Goal: Task Accomplishment & Management: Use online tool/utility

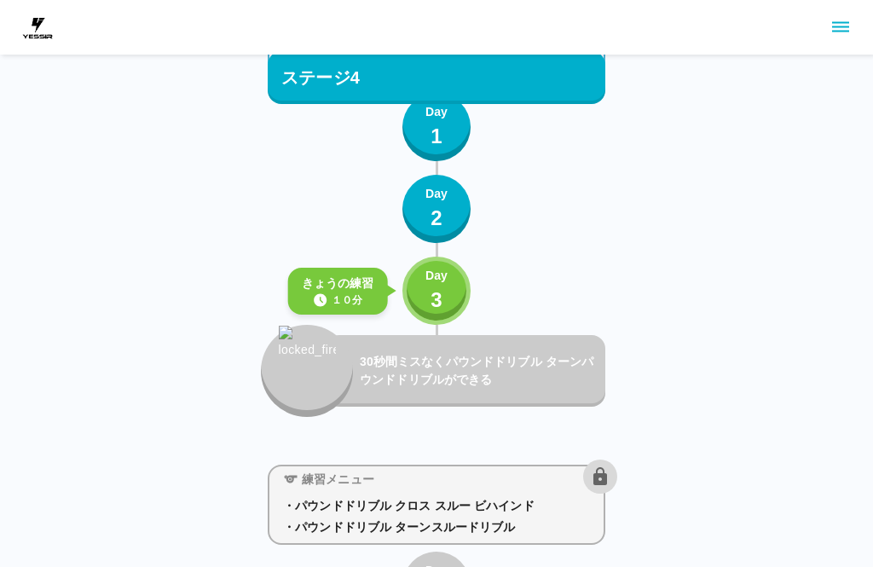
scroll to position [4358, 0]
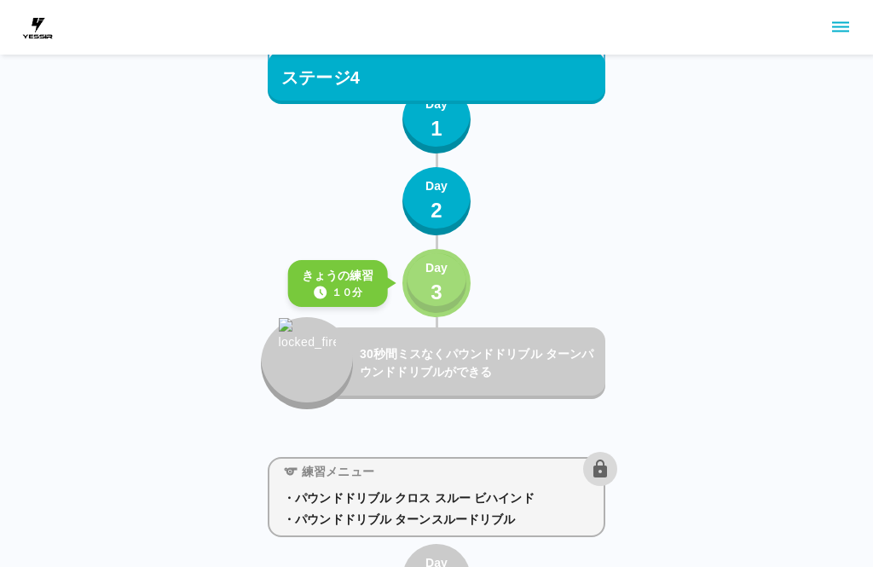
click at [446, 283] on div "Day 3" at bounding box center [436, 283] width 22 height 49
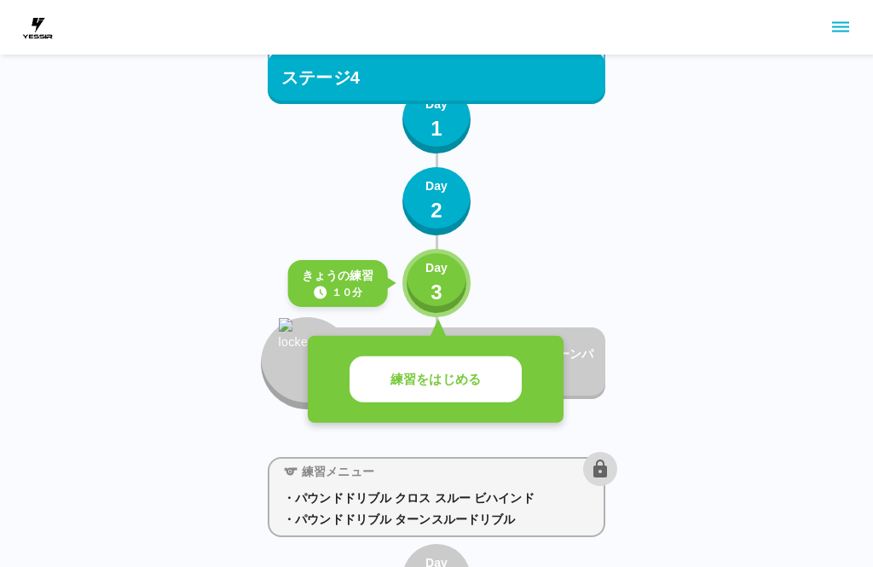
click at [504, 381] on button "練習をはじめる" at bounding box center [435, 379] width 172 height 47
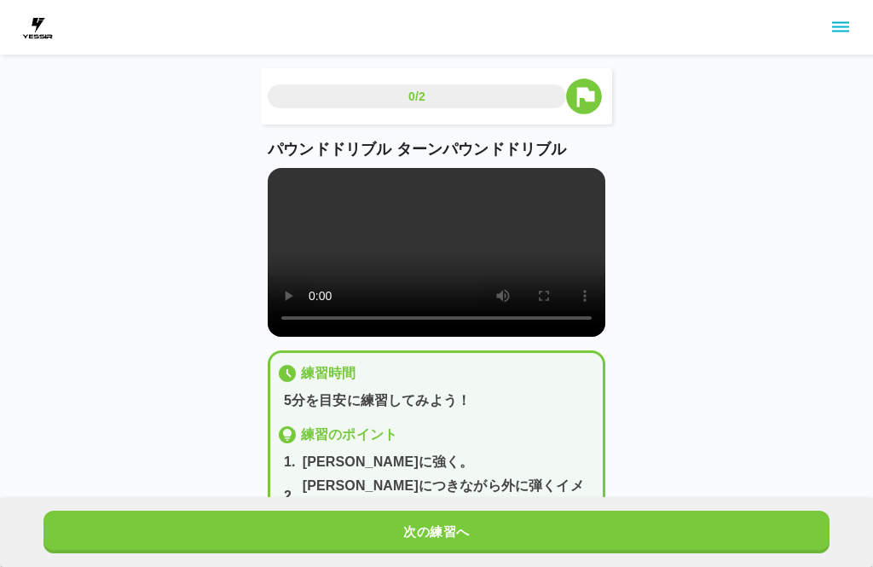
click at [414, 532] on button "次の練習へ" at bounding box center [436, 531] width 786 height 43
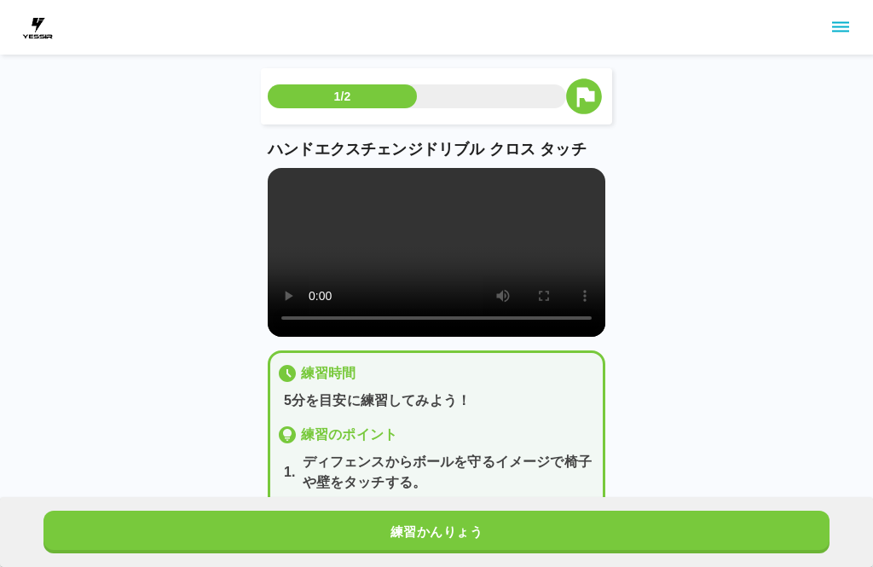
click at [378, 535] on button "練習かんりょう" at bounding box center [436, 531] width 786 height 43
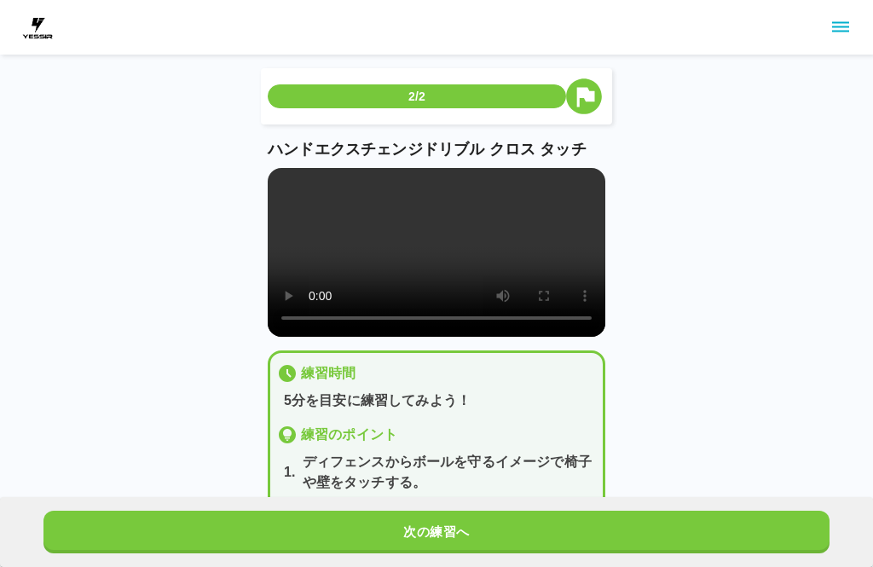
click at [383, 538] on button "次の練習へ" at bounding box center [436, 531] width 786 height 43
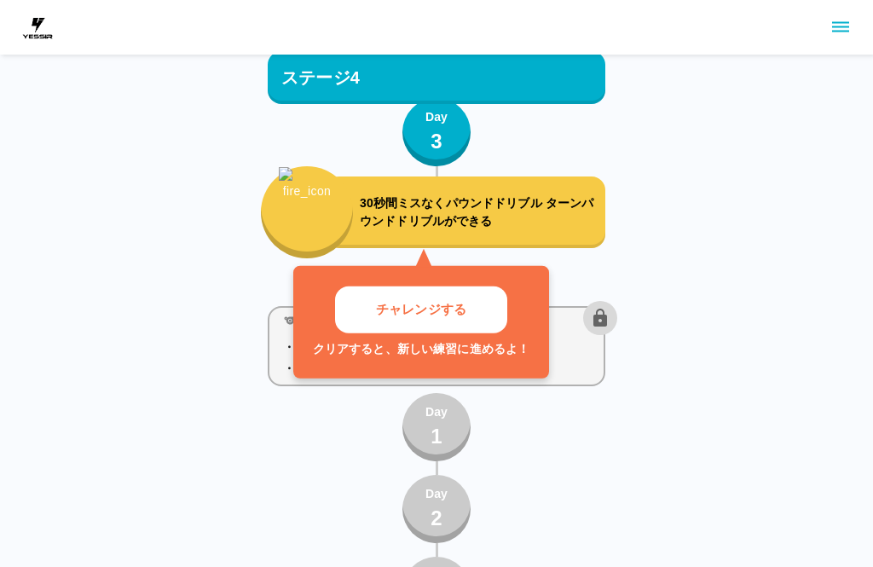
scroll to position [4509, 0]
click at [470, 316] on button "チャレンジする" at bounding box center [421, 309] width 172 height 47
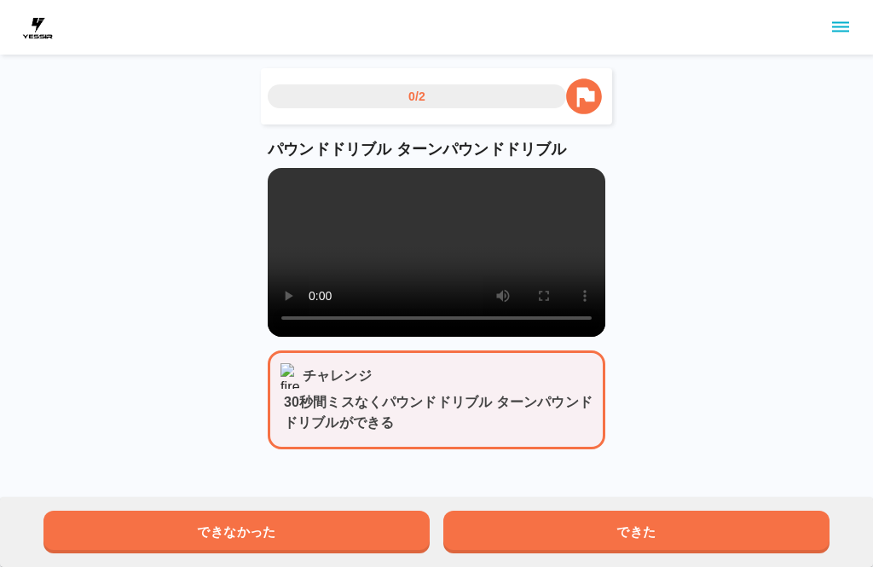
click at [670, 516] on button "できた" at bounding box center [636, 531] width 386 height 43
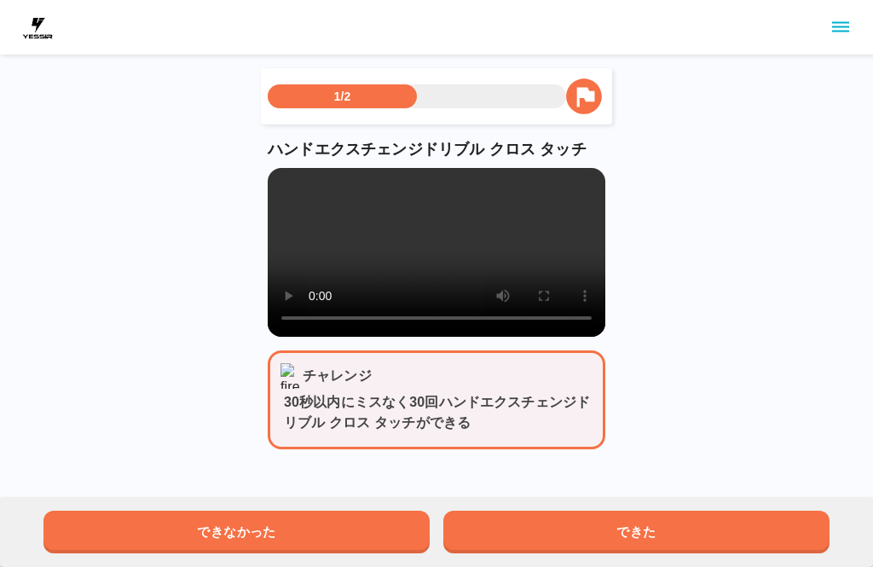
click at [657, 537] on button "できた" at bounding box center [636, 531] width 386 height 43
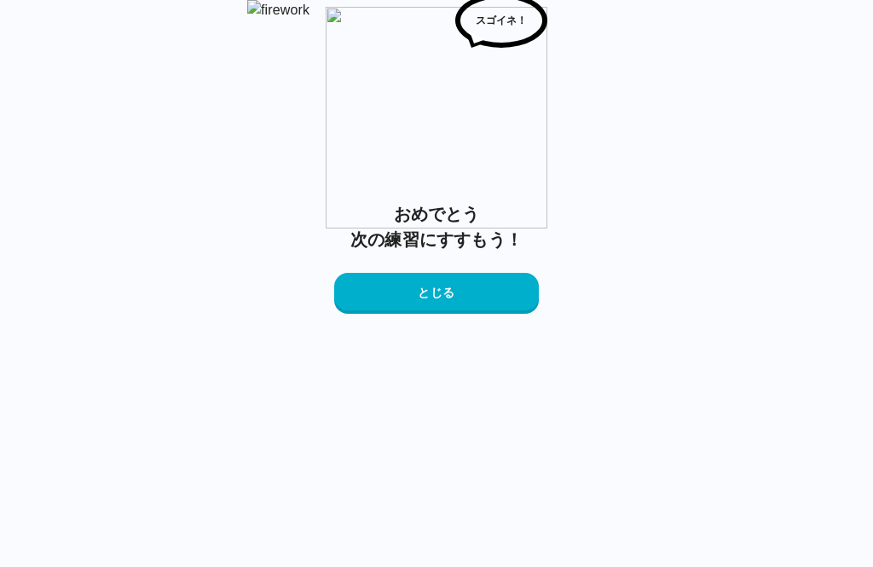
click at [512, 314] on button "とじる" at bounding box center [436, 293] width 204 height 41
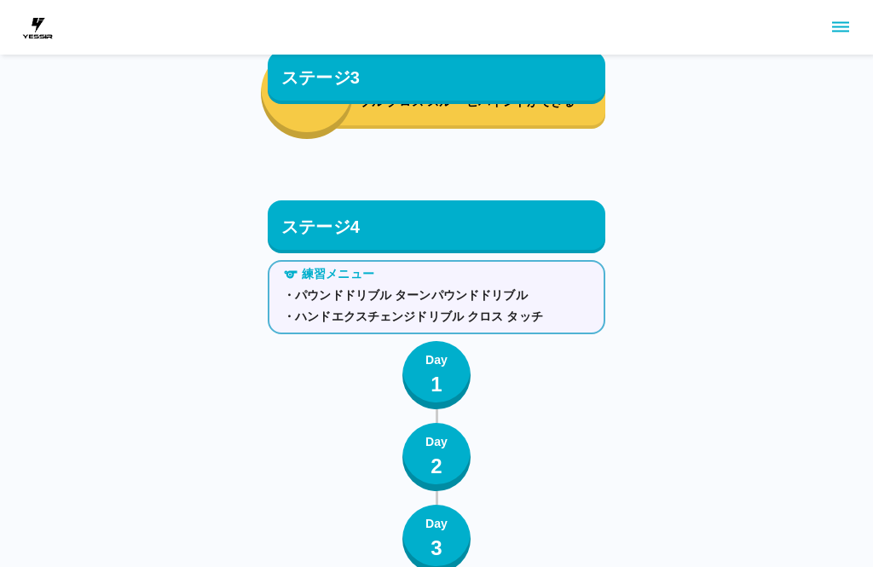
scroll to position [4019, 0]
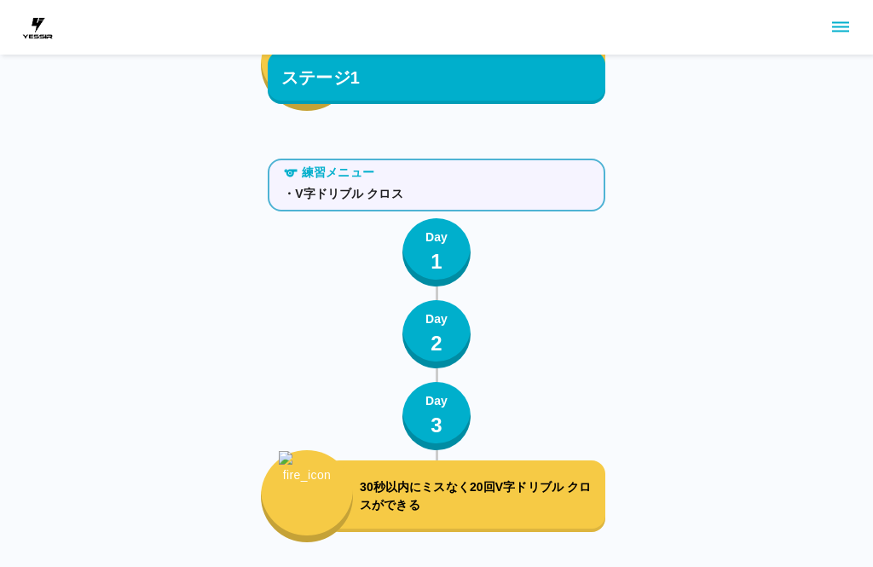
scroll to position [4445, 0]
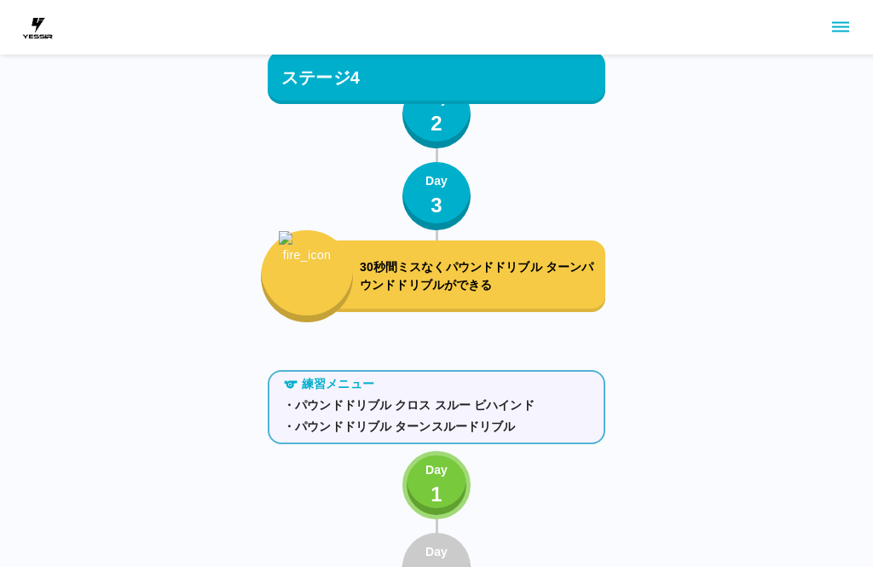
click at [541, 296] on div "30秒間ミスなくパウンドドリブル ターンパウンドドリブルができる" at bounding box center [464, 276] width 279 height 72
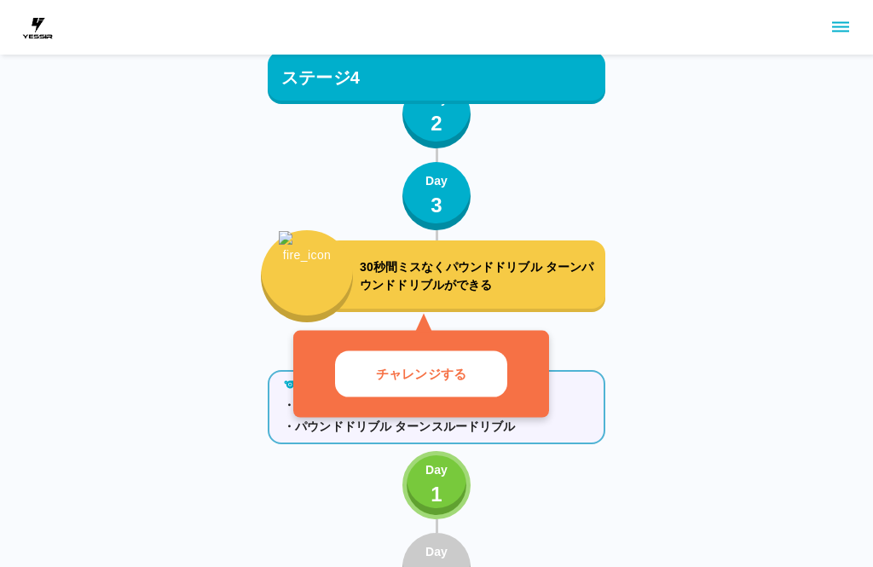
click at [505, 370] on button "チャレンジする" at bounding box center [421, 373] width 172 height 47
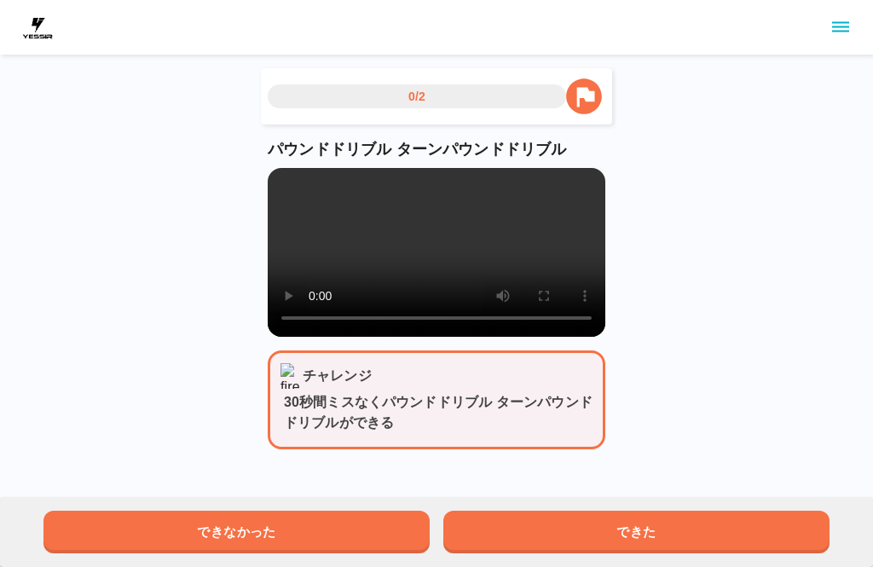
click at [445, 279] on video at bounding box center [436, 252] width 337 height 169
click at [734, 298] on div "0/2 パウンドドリブル ターンパウンドドリブル チャレンジ 30秒間ミスなくパウンドドリブル ターンパウンドドリブルができる できなかった できた" at bounding box center [436, 238] width 873 height 476
click at [315, 180] on video at bounding box center [436, 252] width 337 height 169
click at [291, 177] on video at bounding box center [436, 252] width 337 height 169
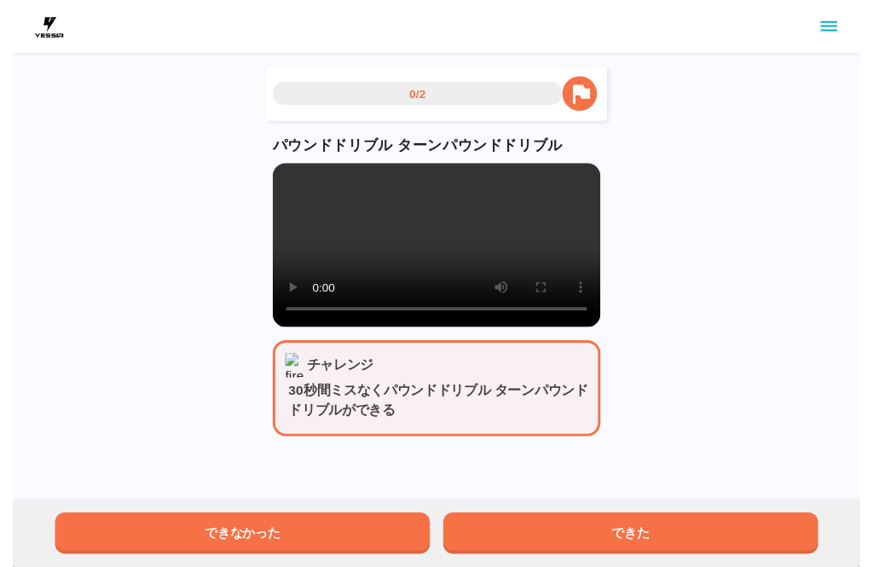
scroll to position [13, 0]
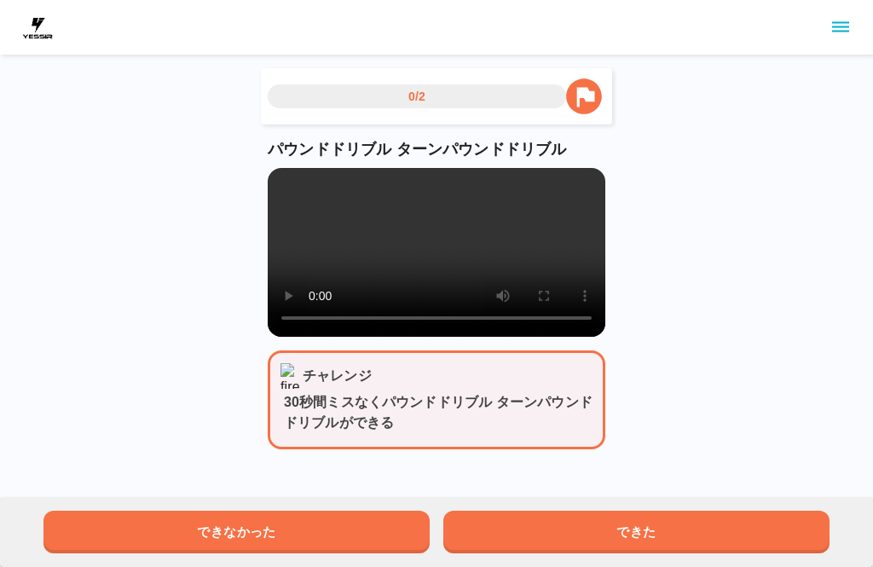
click at [731, 515] on button "できた" at bounding box center [636, 531] width 386 height 43
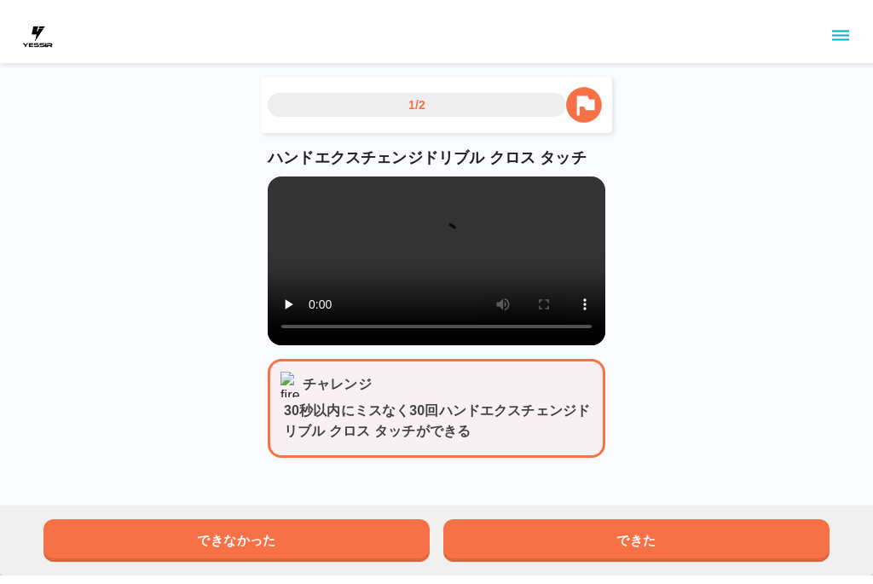
scroll to position [0, 0]
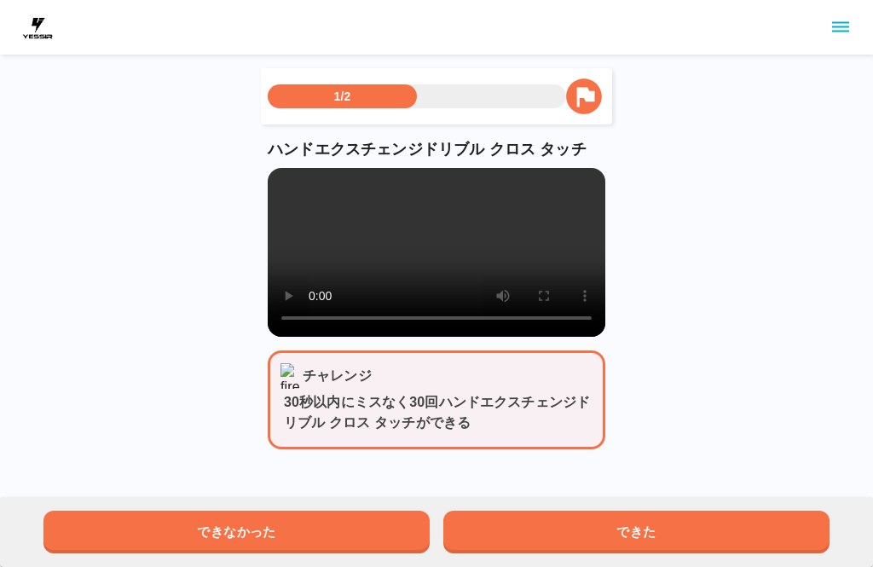
click at [433, 262] on video at bounding box center [436, 252] width 337 height 169
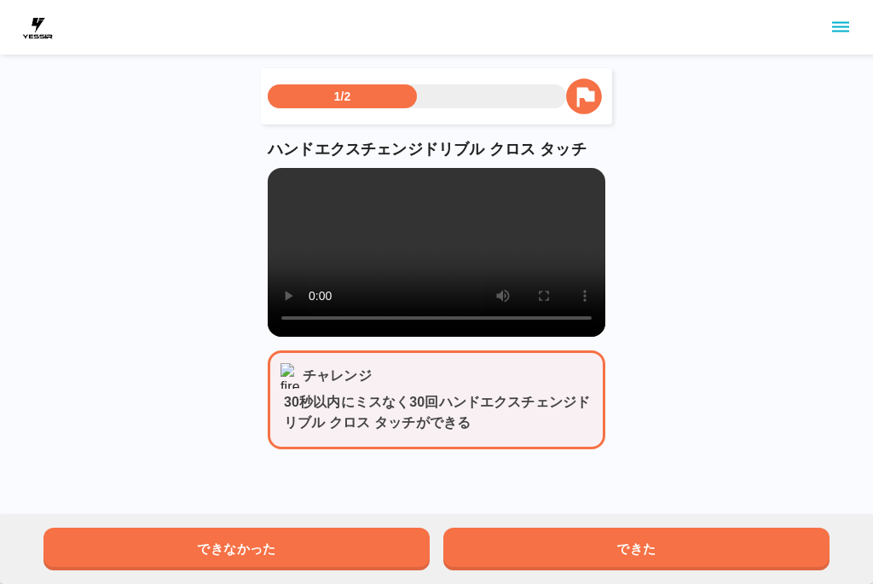
click at [281, 183] on video at bounding box center [436, 252] width 337 height 169
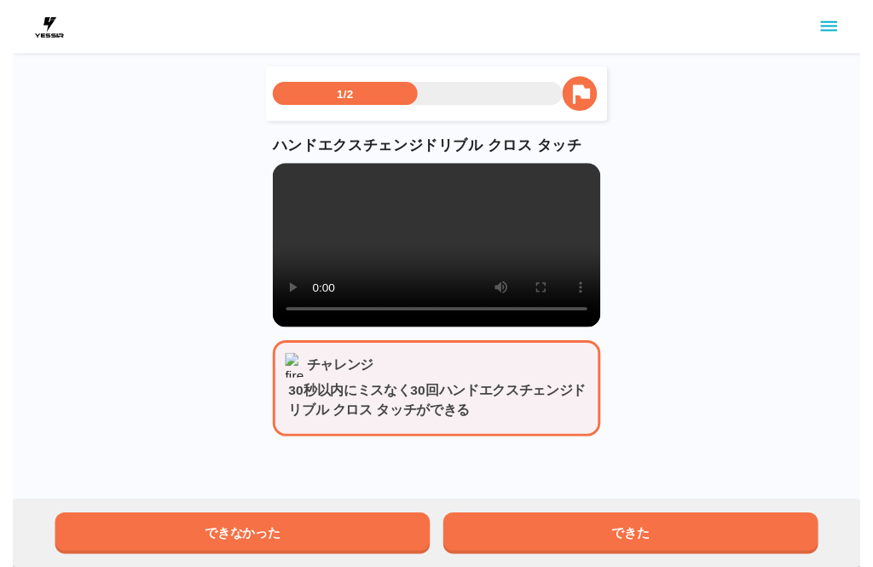
scroll to position [13, 0]
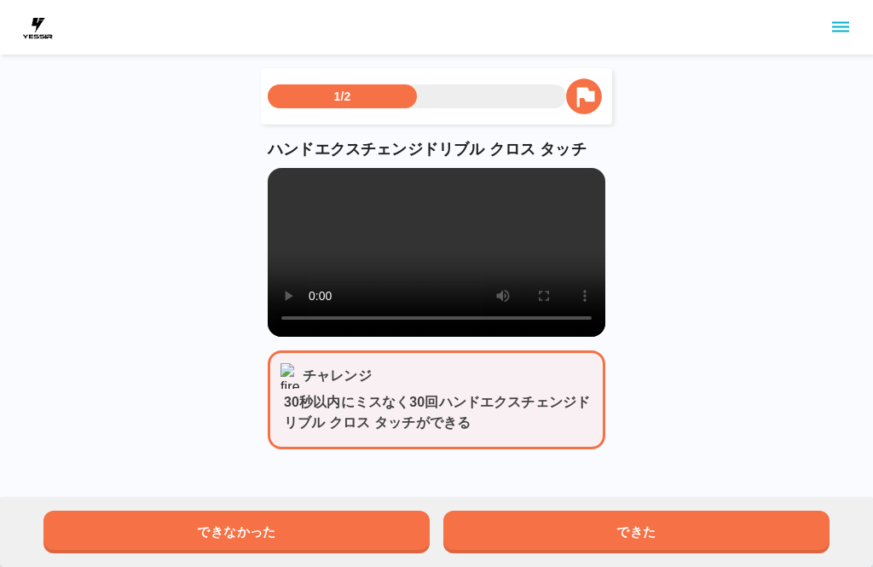
click at [291, 188] on video at bounding box center [436, 252] width 337 height 169
click at [297, 217] on video at bounding box center [436, 252] width 337 height 169
click at [281, 174] on video at bounding box center [436, 252] width 337 height 169
click at [625, 537] on button "できた" at bounding box center [636, 531] width 386 height 43
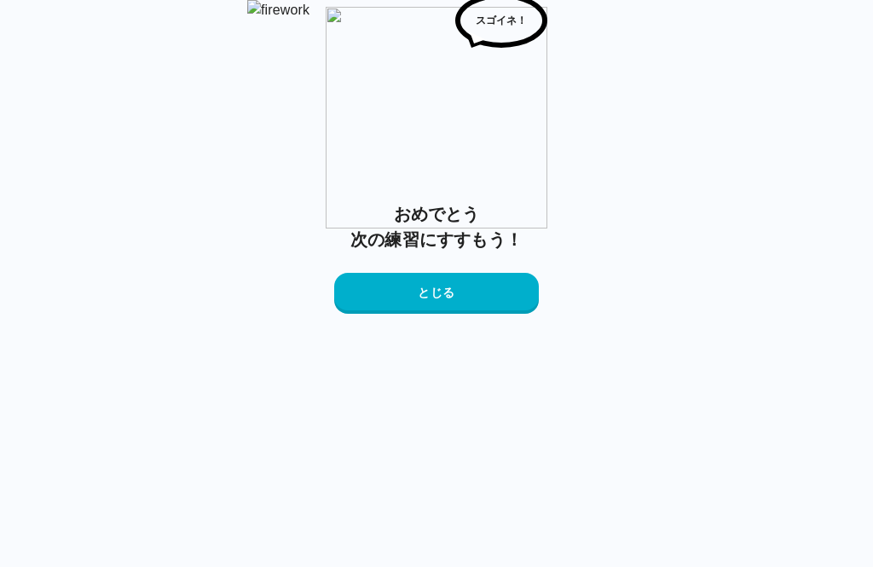
click at [416, 314] on button "とじる" at bounding box center [436, 293] width 204 height 41
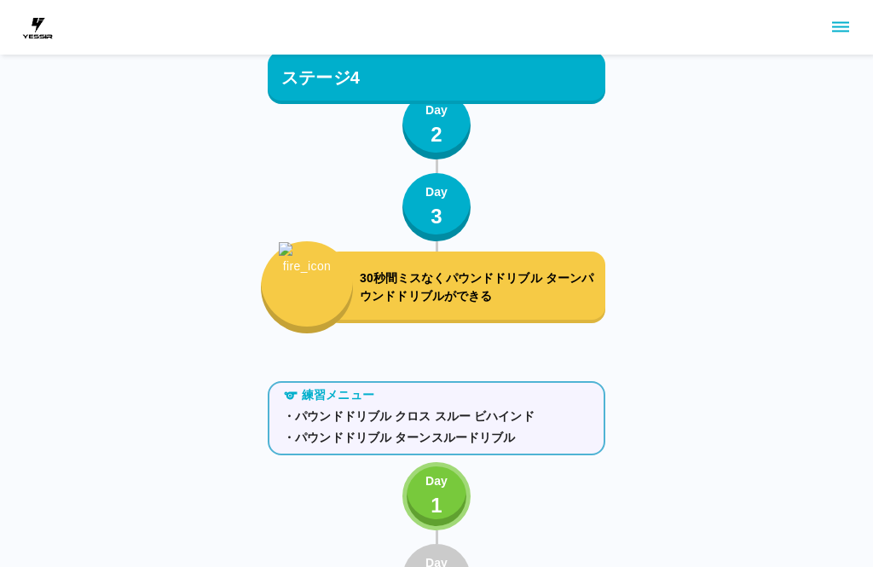
scroll to position [4445, 0]
